Goal: Find specific page/section: Find specific page/section

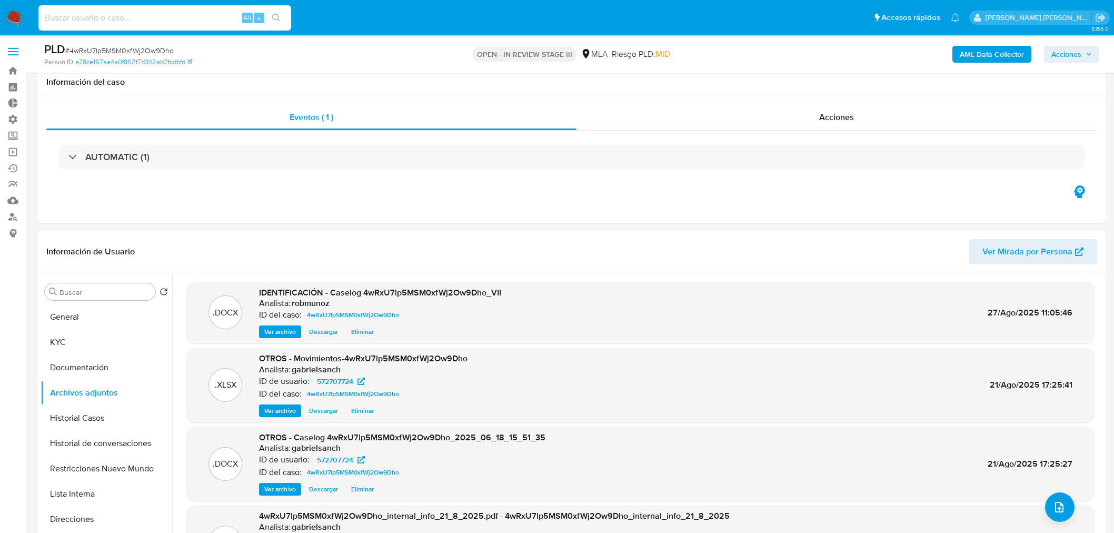
select select "10"
click at [208, 17] on input at bounding box center [164, 18] width 253 height 14
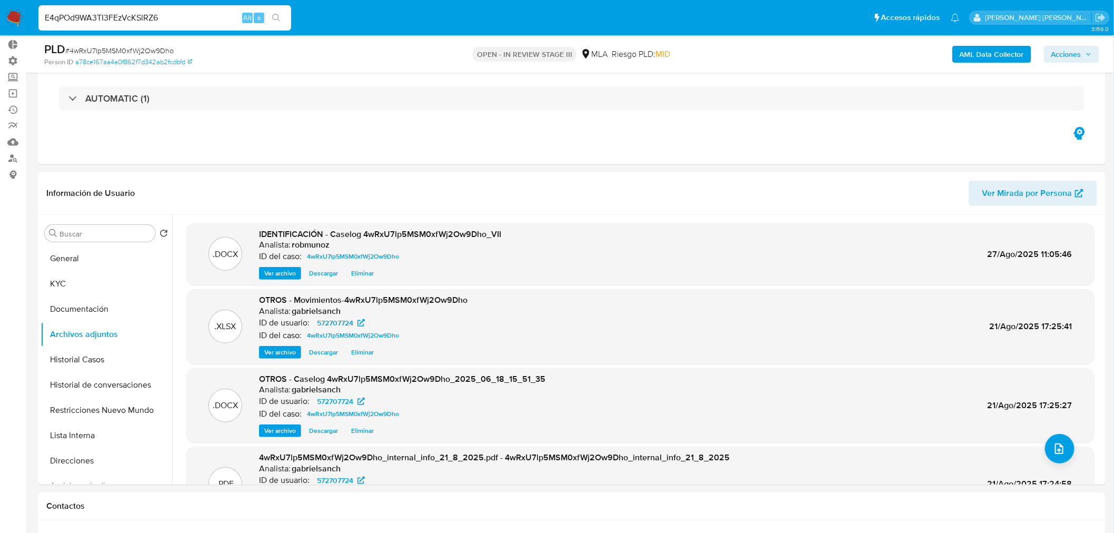
scroll to position [58, 0]
type input "E4qPOd9WA3TI3FEzVcKSlRZ6"
click at [283, 23] on button "search-icon" at bounding box center [276, 18] width 22 height 15
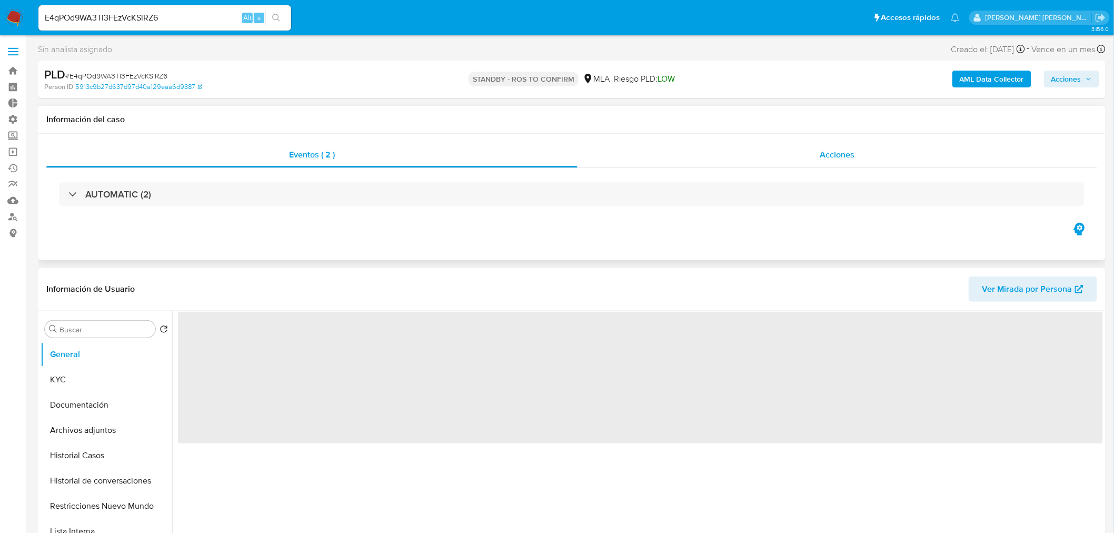
click at [795, 166] on div "Acciones" at bounding box center [837, 154] width 520 height 25
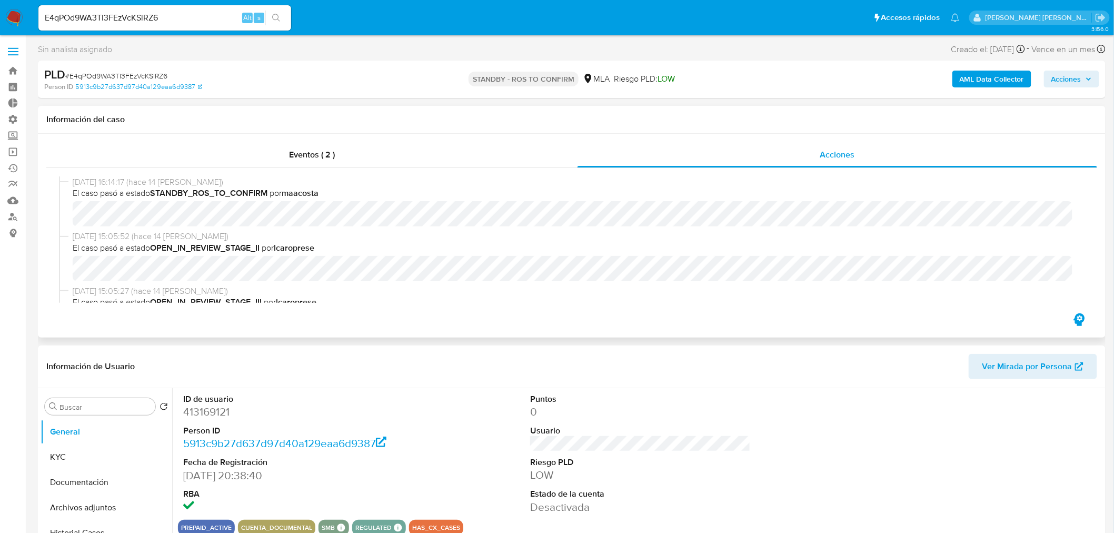
select select "10"
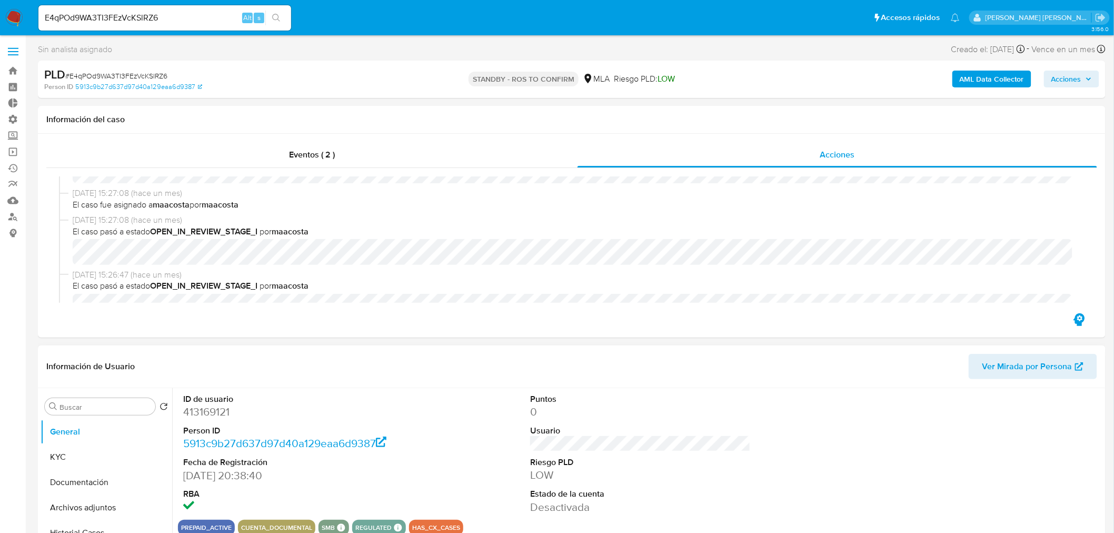
scroll to position [117, 0]
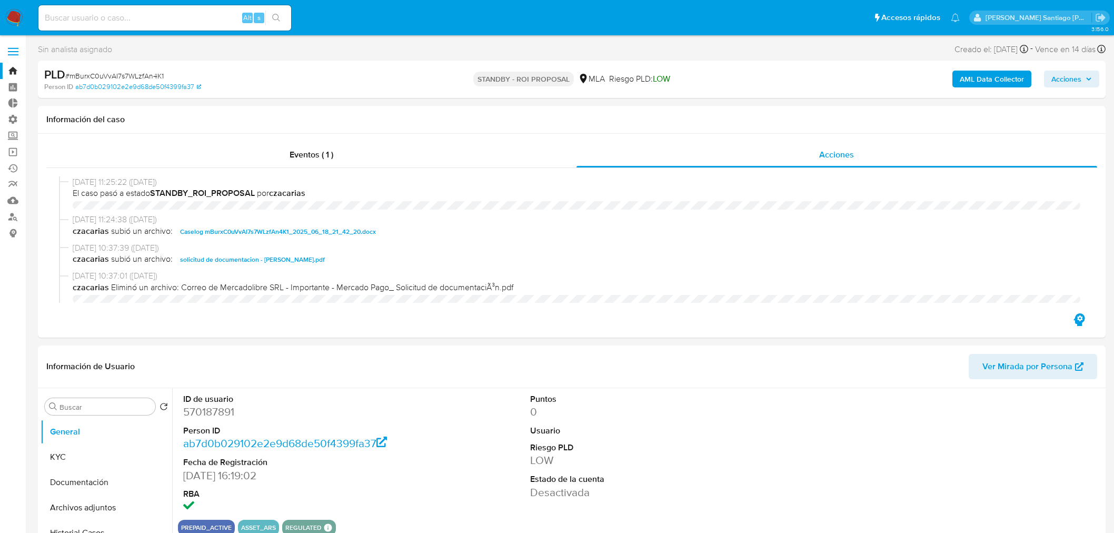
select select "10"
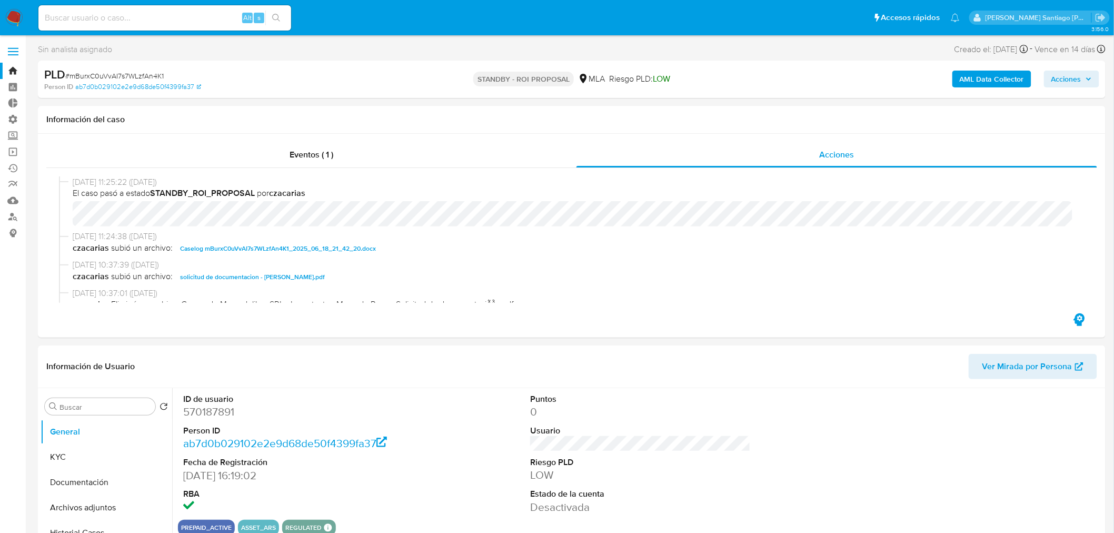
click at [19, 19] on img at bounding box center [14, 18] width 18 height 18
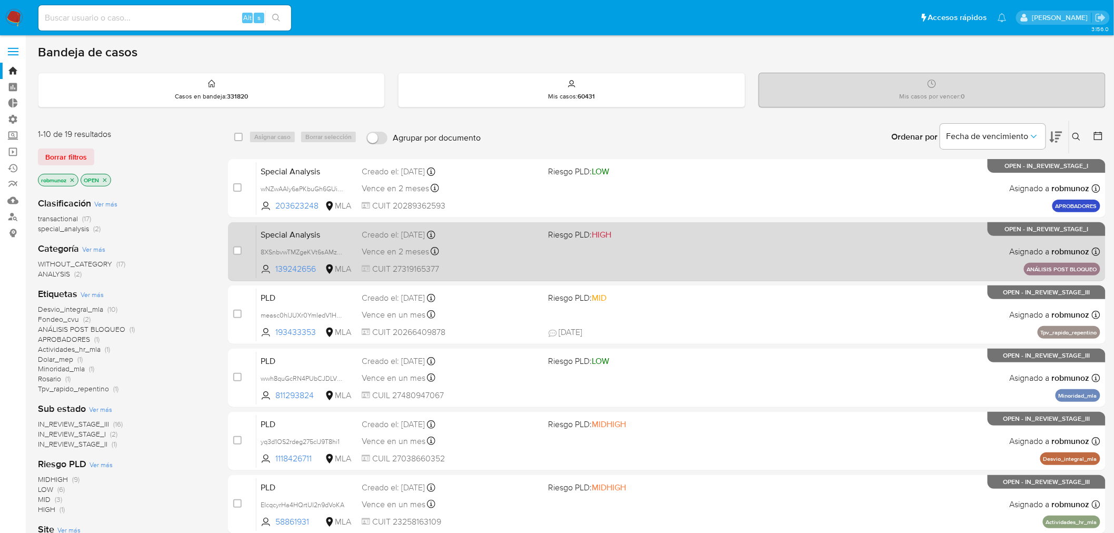
click at [918, 252] on div "Special Analysis 8XSnbvwTMZgeKVt6sAMz2EW0 139242656 MLA Riesgo PLD: HIGH Creado…" at bounding box center [678, 251] width 844 height 53
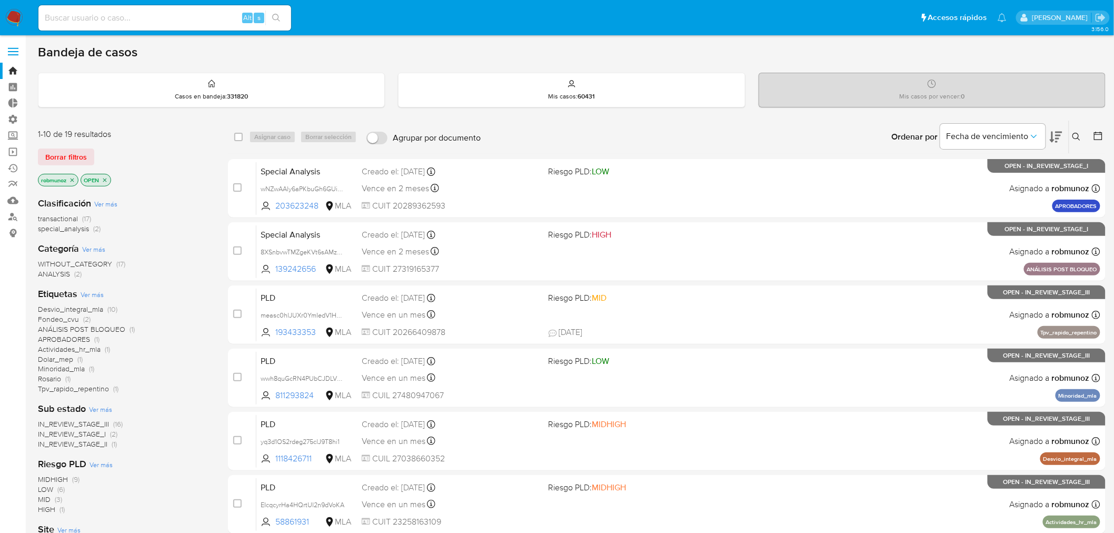
click at [149, 17] on input at bounding box center [164, 18] width 253 height 14
paste input "TxQc6DQFfYu6IEs2Mey8AaBD"
type input "TxQc6DQFfYu6IEs2Mey8AaBD"
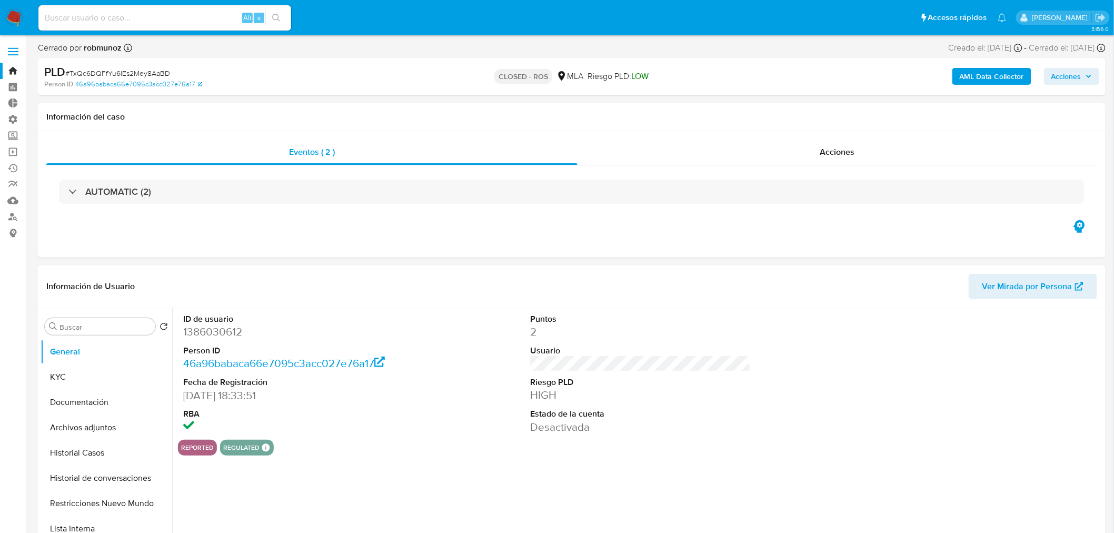
select select "10"
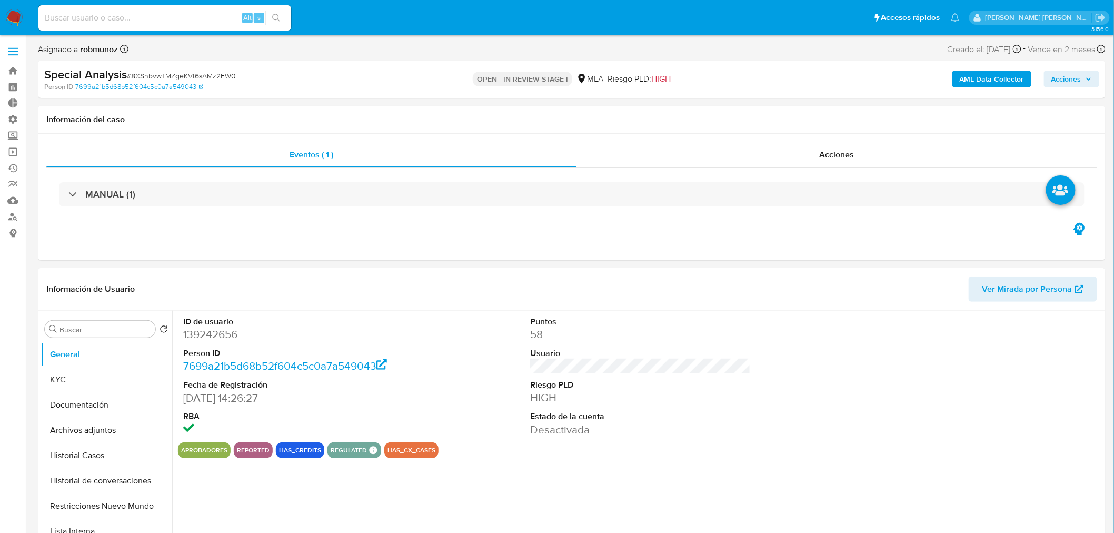
select select "10"
